Goal: Task Accomplishment & Management: Complete application form

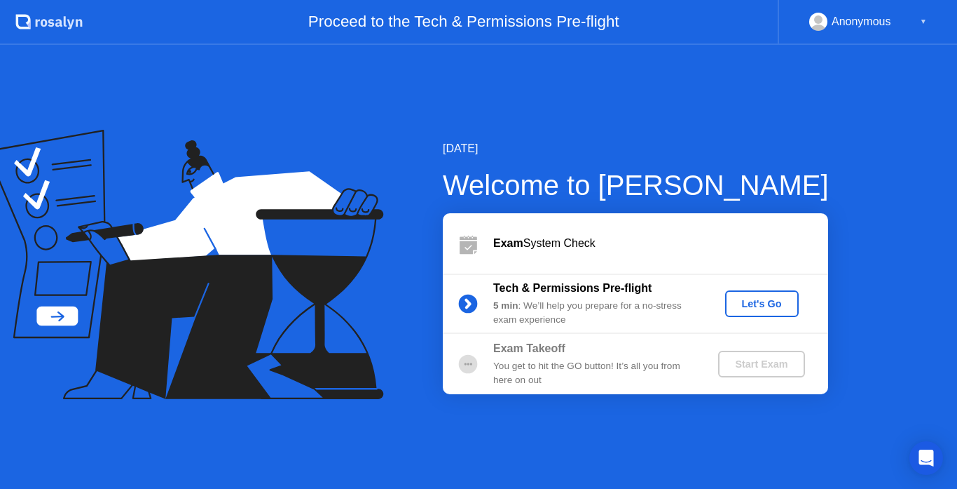
click at [747, 302] on div "Let's Go" at bounding box center [762, 303] width 62 height 11
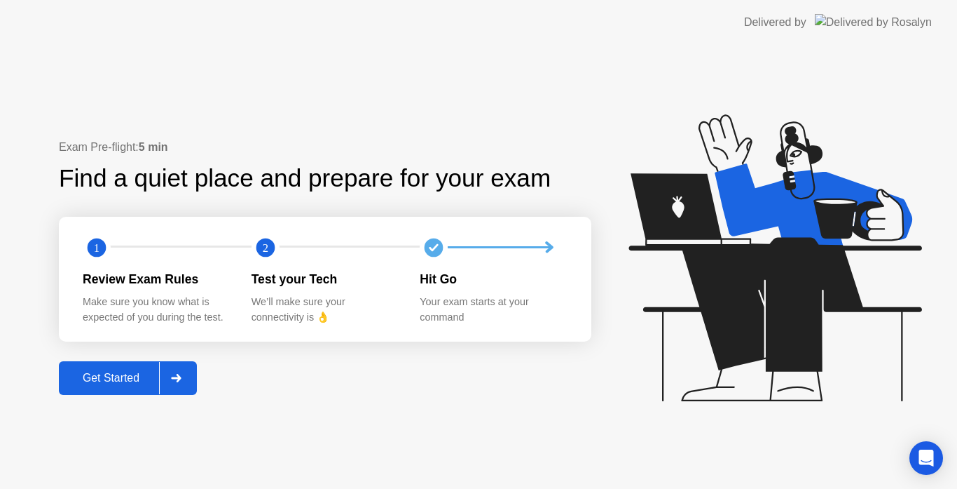
click at [97, 376] on div "Get Started" at bounding box center [111, 377] width 96 height 13
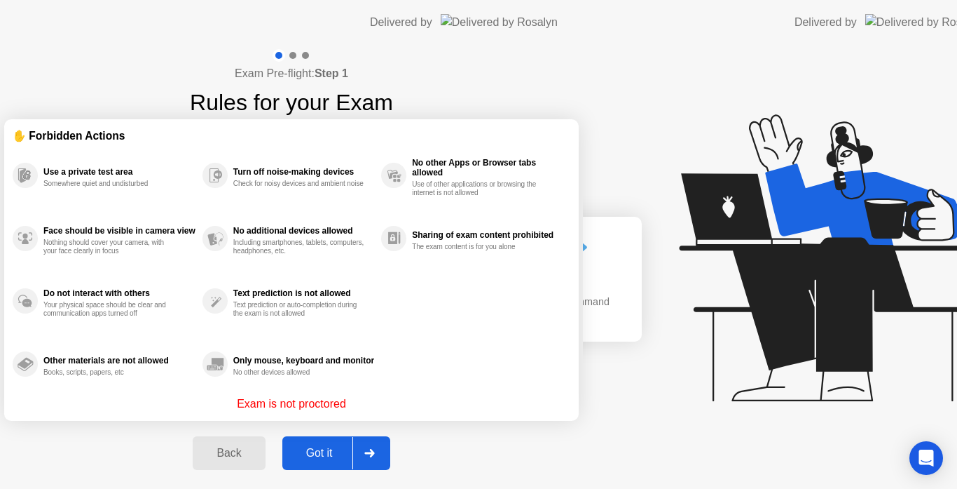
click at [97, 376] on div "Exam Pre-flight: Step 1 Rules for your Exam ✋ Forbidden Actions Use a private t…" at bounding box center [291, 267] width 583 height 444
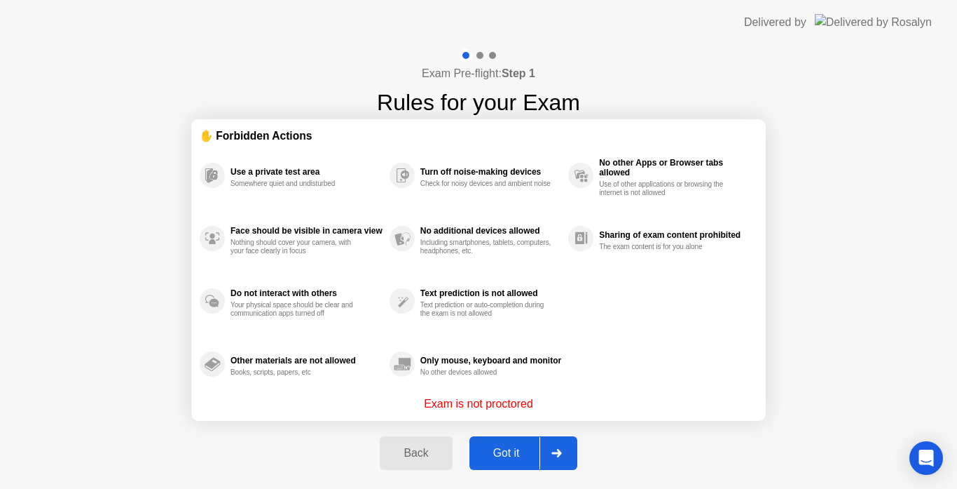
click at [497, 459] on div "Got it" at bounding box center [507, 452] width 66 height 13
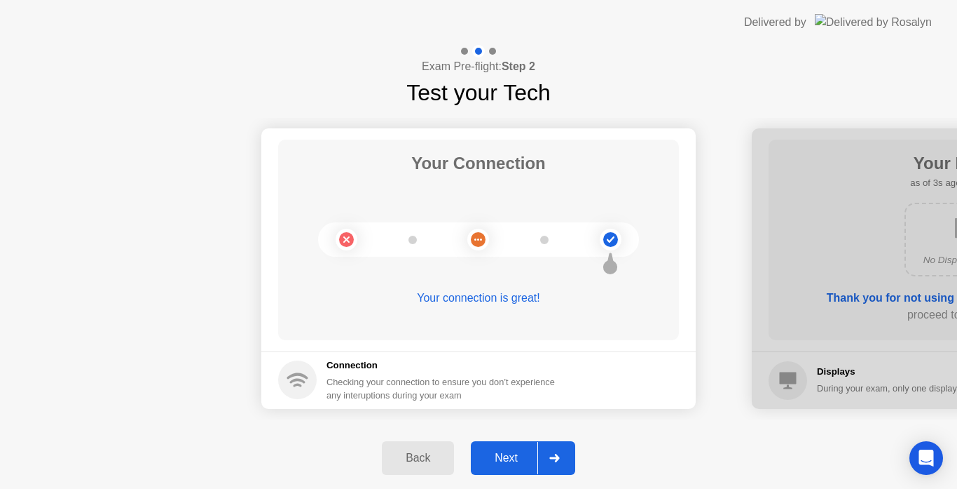
click at [493, 451] on div "Next" at bounding box center [506, 457] width 62 height 13
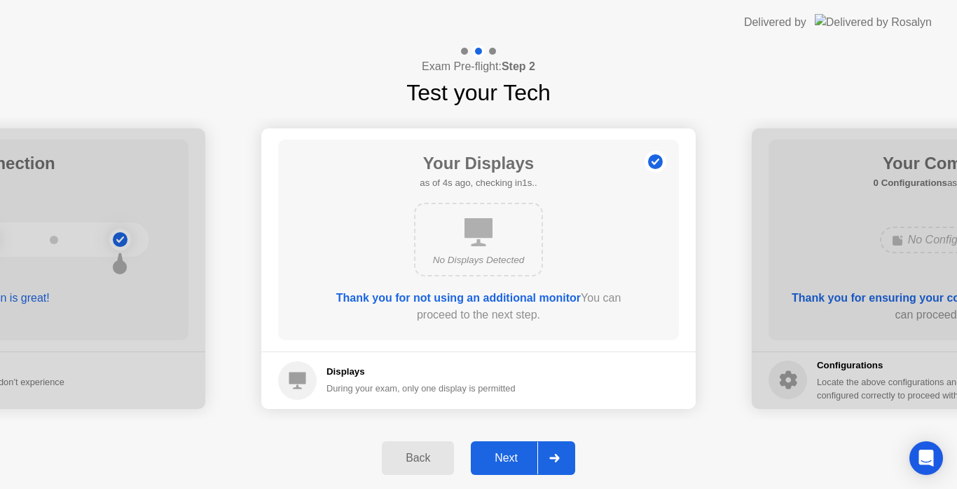
click at [519, 458] on div "Next" at bounding box center [506, 457] width 62 height 13
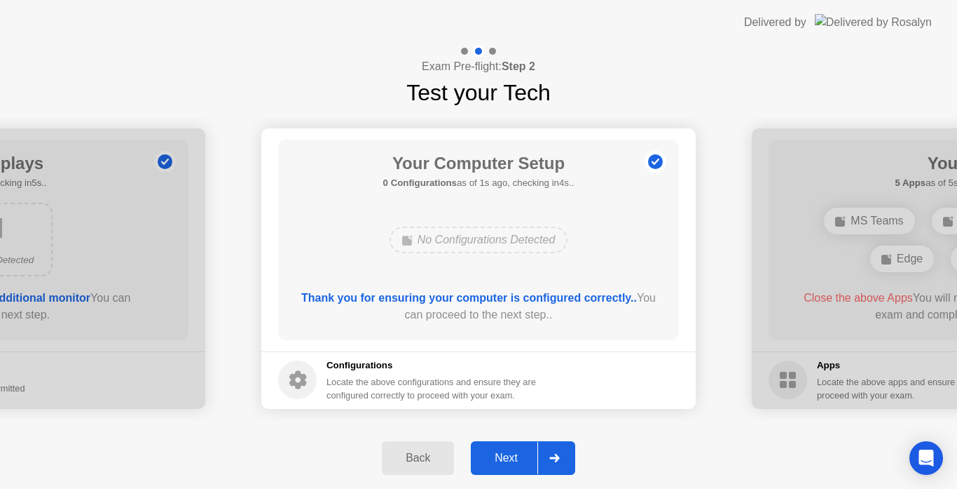
click at [521, 453] on div "Next" at bounding box center [506, 457] width 62 height 13
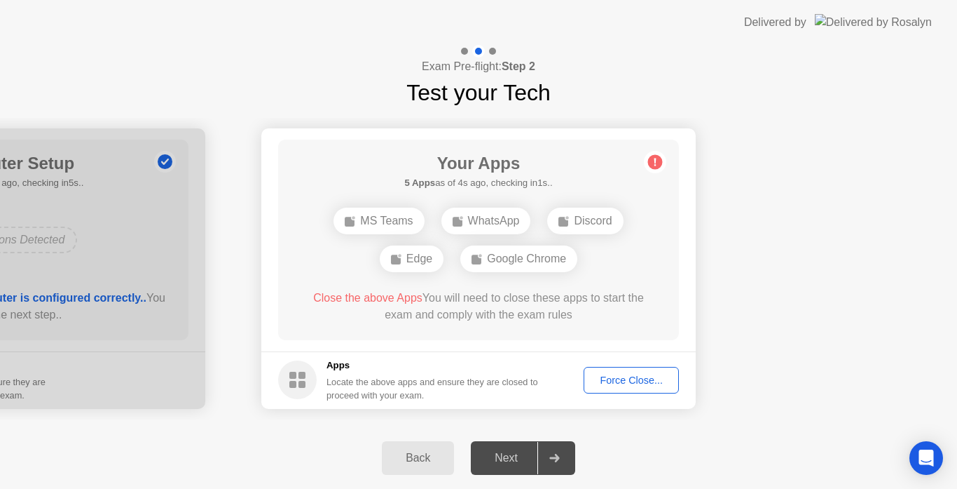
click at [623, 374] on div "Force Close..." at bounding box center [632, 379] width 86 height 11
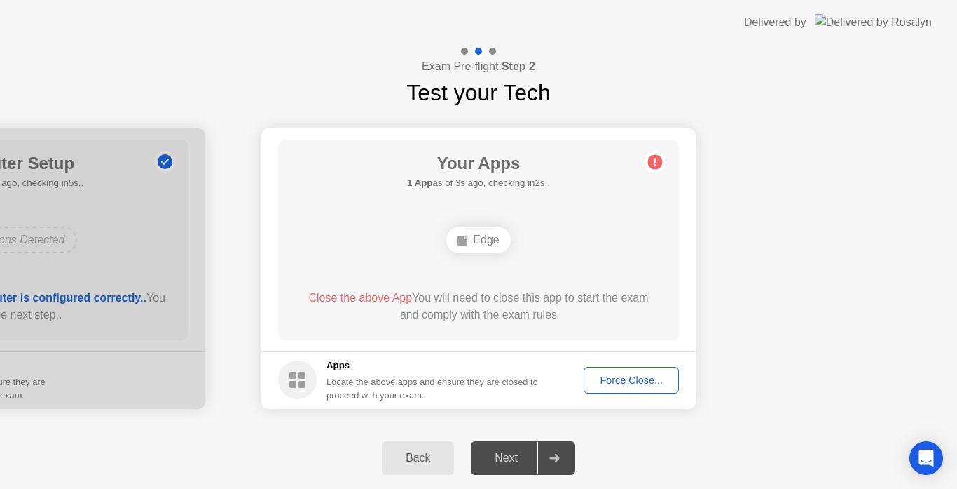
click at [610, 376] on div "Force Close..." at bounding box center [632, 379] width 86 height 11
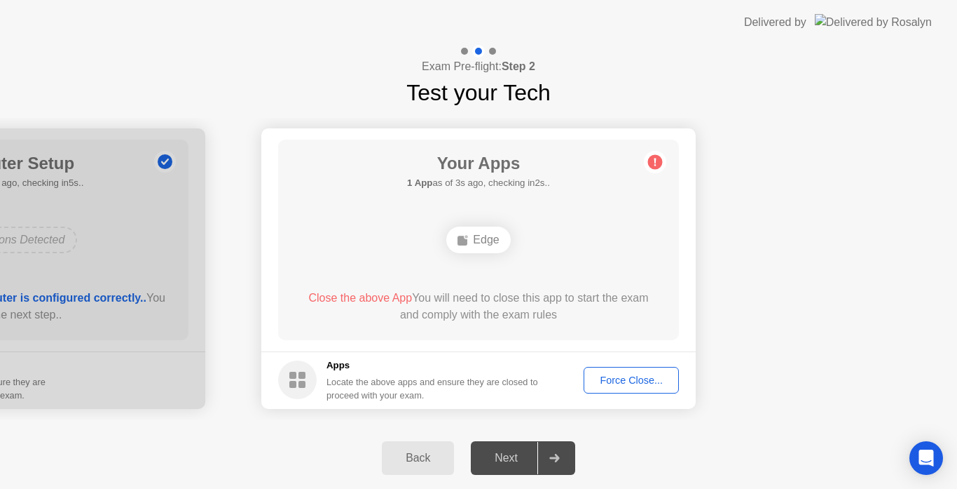
click at [638, 374] on div "Force Close..." at bounding box center [632, 379] width 86 height 11
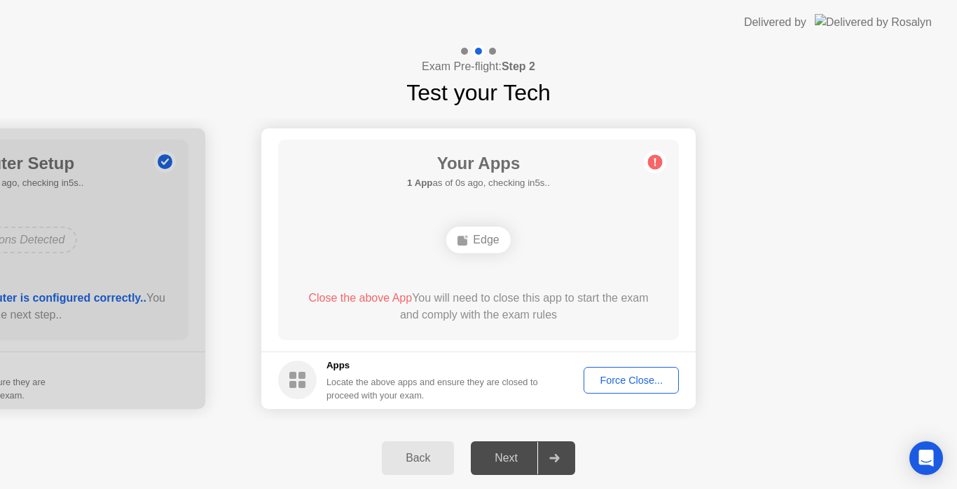
click at [623, 388] on button "Force Close..." at bounding box center [631, 380] width 95 height 27
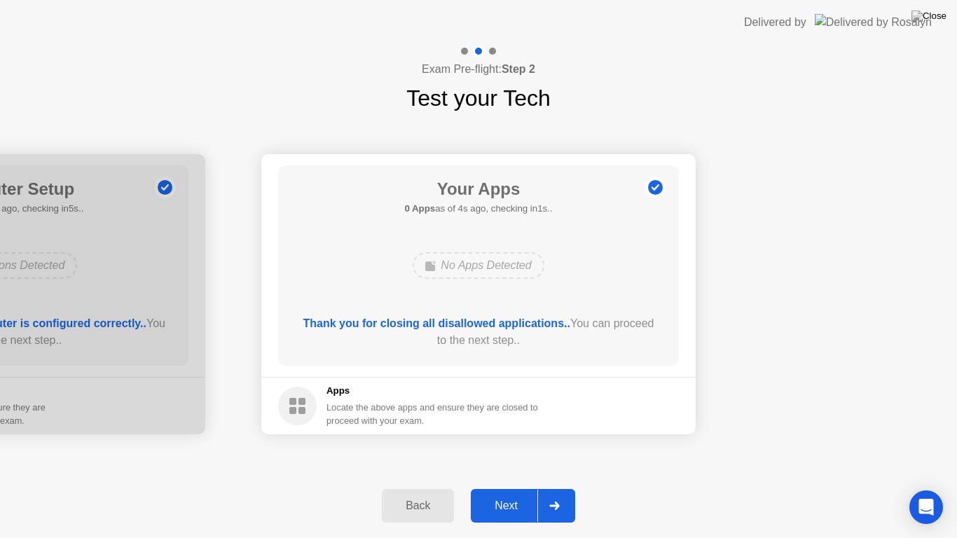
click at [500, 488] on div "Next" at bounding box center [506, 506] width 62 height 13
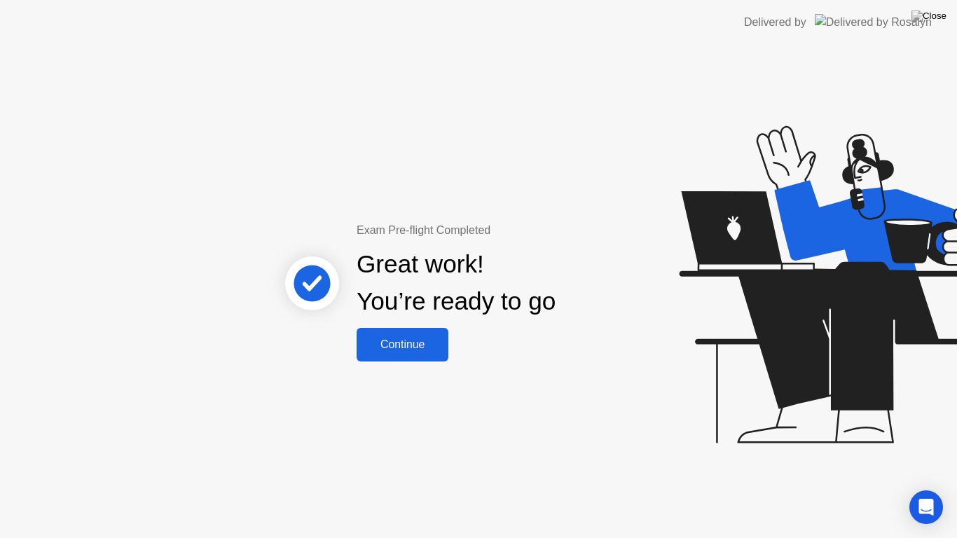
click at [390, 351] on div "Continue" at bounding box center [402, 345] width 83 height 13
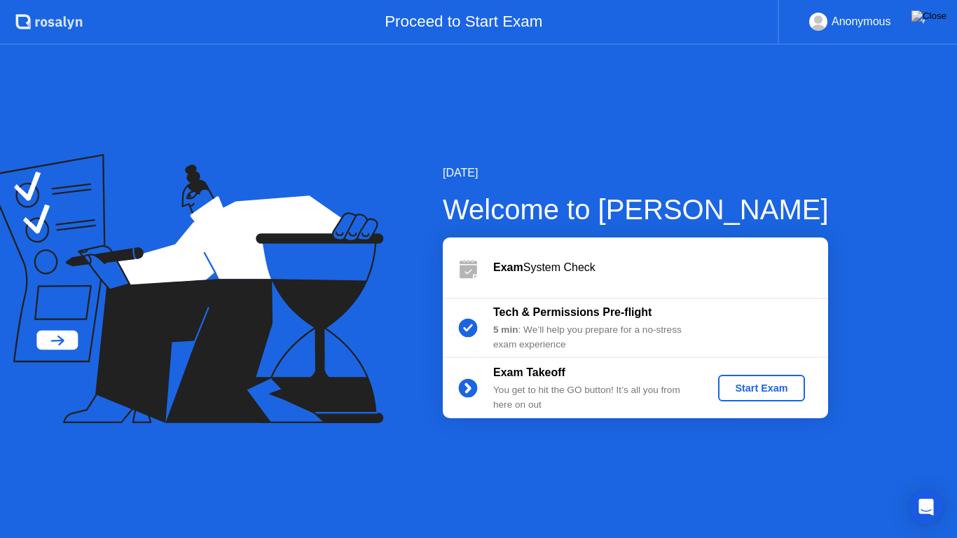
click at [747, 385] on div "Start Exam" at bounding box center [761, 388] width 75 height 11
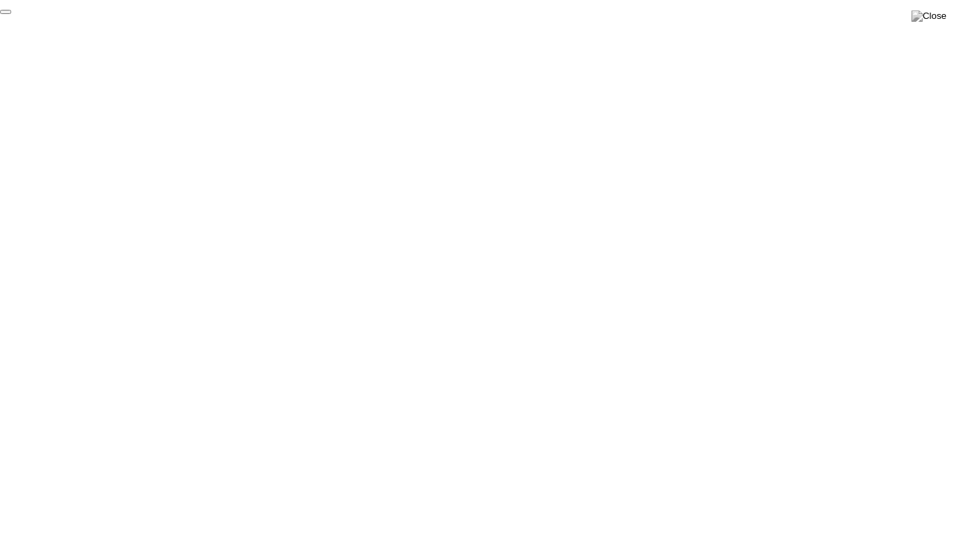
click at [11, 14] on button "End Proctoring Session" at bounding box center [5, 12] width 11 height 4
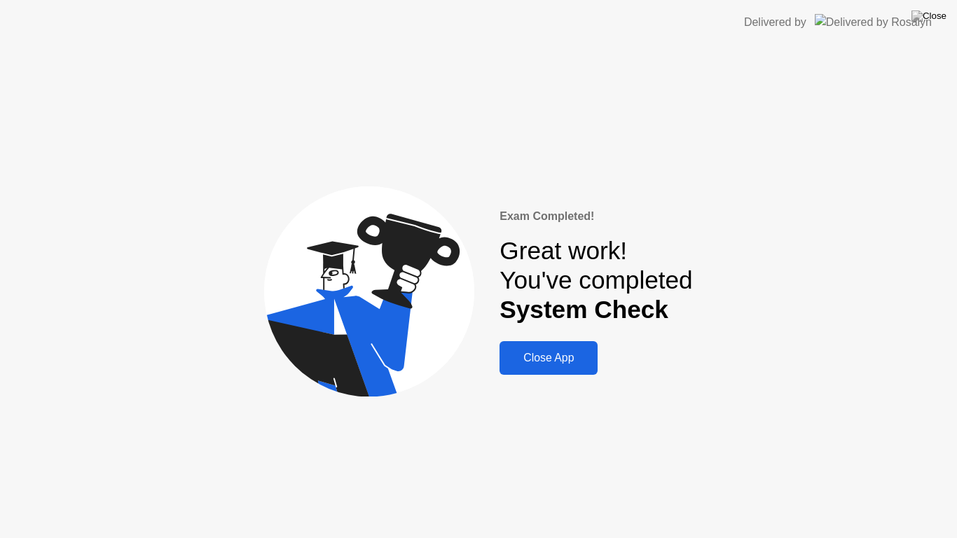
click at [549, 341] on button "Close App" at bounding box center [549, 358] width 98 height 34
